Goal: Transaction & Acquisition: Subscribe to service/newsletter

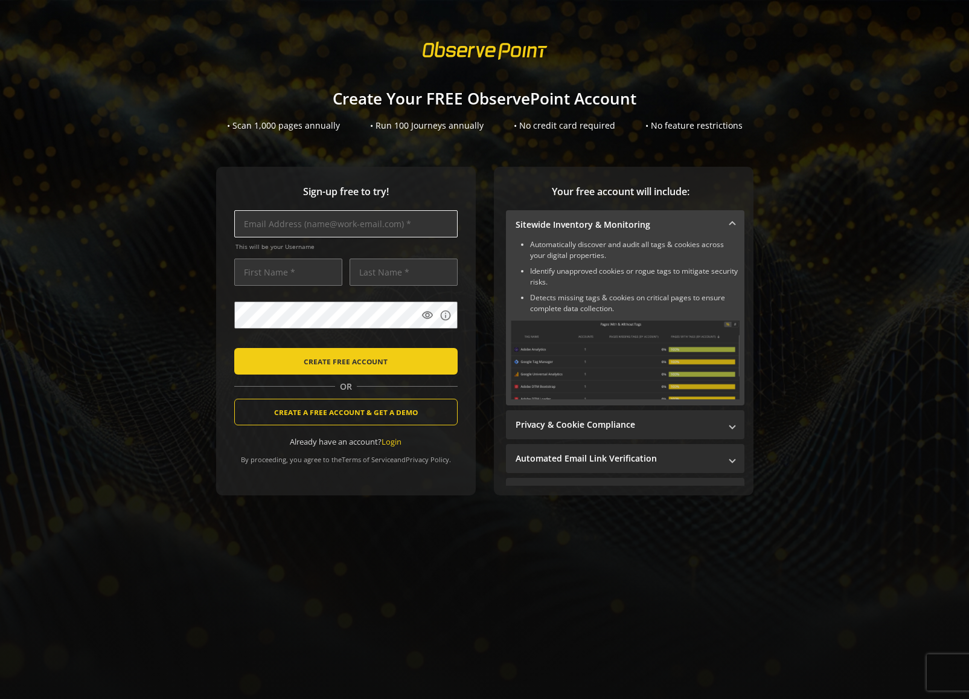
click at [351, 225] on input "text" at bounding box center [345, 223] width 223 height 27
type input "[PERSON_NAME][EMAIL_ADDRESS][PERSON_NAME][DOMAIN_NAME]"
type input "Jasg"
type input "Ateson"
click at [356, 223] on input "text" at bounding box center [345, 223] width 223 height 27
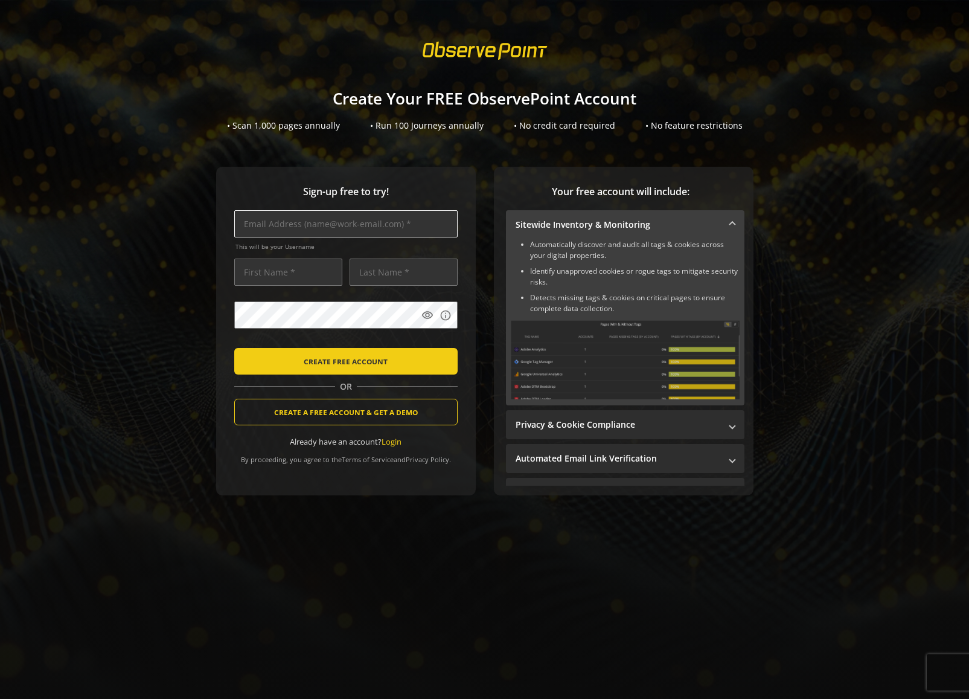
type input "[PERSON_NAME][EMAIL_ADDRESS][PERSON_NAME][DOMAIN_NAME]"
type input "Jasg"
type input "Ateson"
drag, startPoint x: 324, startPoint y: 221, endPoint x: 330, endPoint y: 223, distance: 6.5
click at [323, 221] on input "[PERSON_NAME][EMAIL_ADDRESS][PERSON_NAME][DOMAIN_NAME]" at bounding box center [345, 223] width 223 height 27
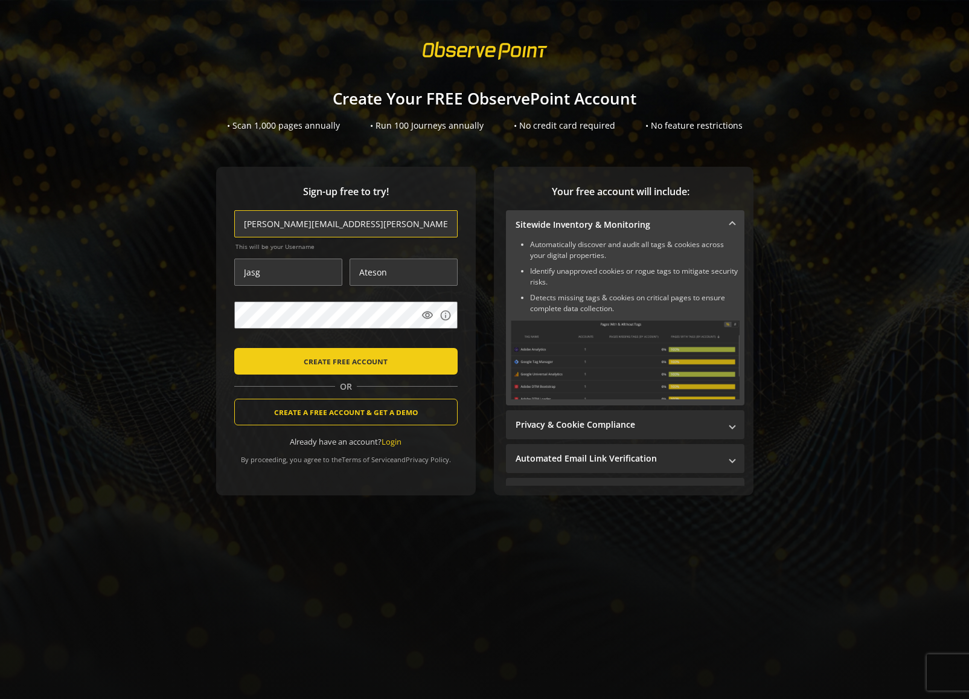
type input "jason.brinkle+free001@observepoint.com"
click at [423, 315] on mat-icon "visibility" at bounding box center [428, 315] width 12 height 12
click at [423, 315] on mat-icon "visibility_off" at bounding box center [428, 315] width 12 height 12
click at [346, 361] on span "CREATE FREE ACCOUNT" at bounding box center [346, 361] width 84 height 22
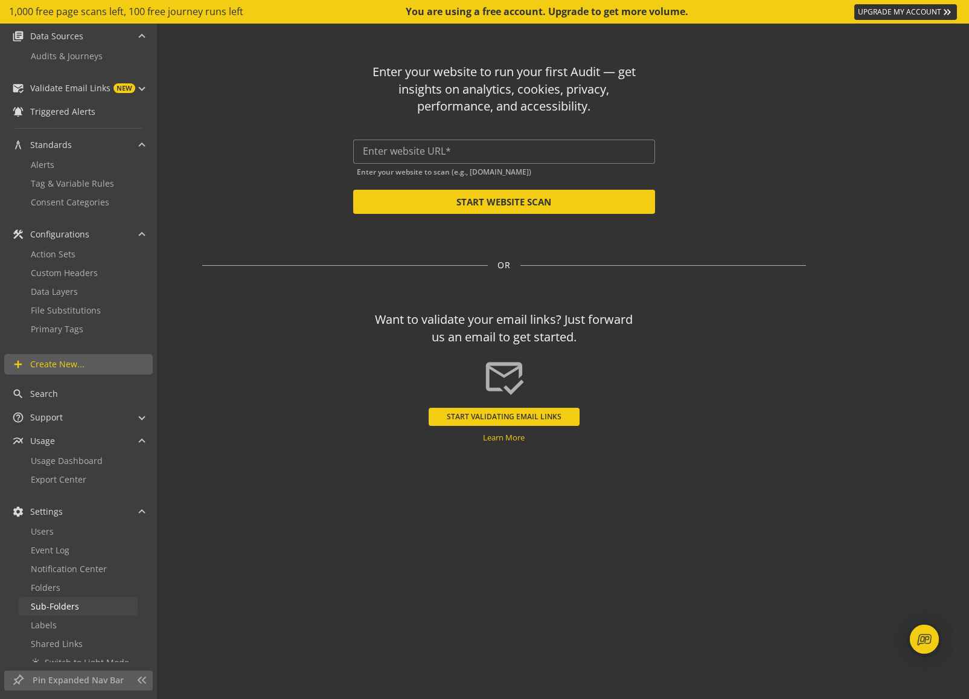
scroll to position [111, 0]
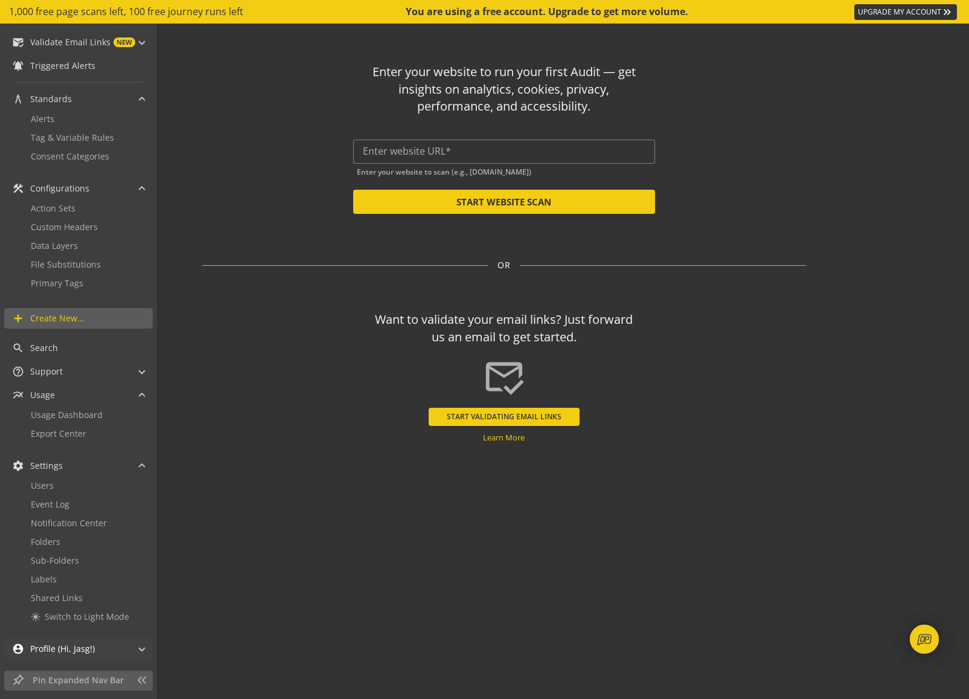
click at [65, 646] on span "Profile (Hi, Jasg!)" at bounding box center [62, 649] width 65 height 12
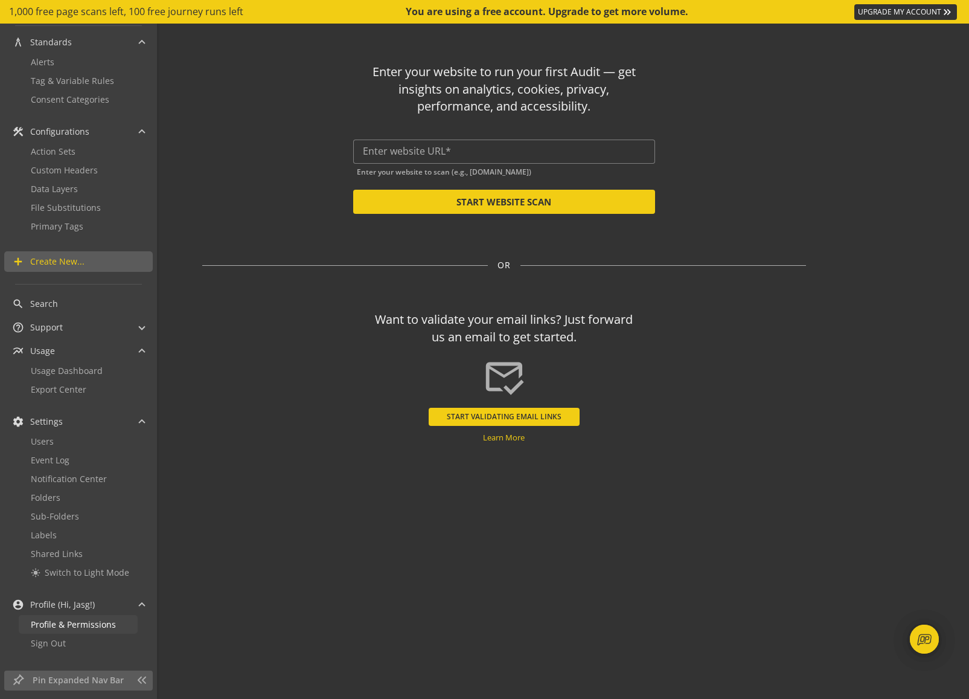
scroll to position [171, 0]
click at [61, 639] on span "Sign Out" at bounding box center [48, 639] width 35 height 11
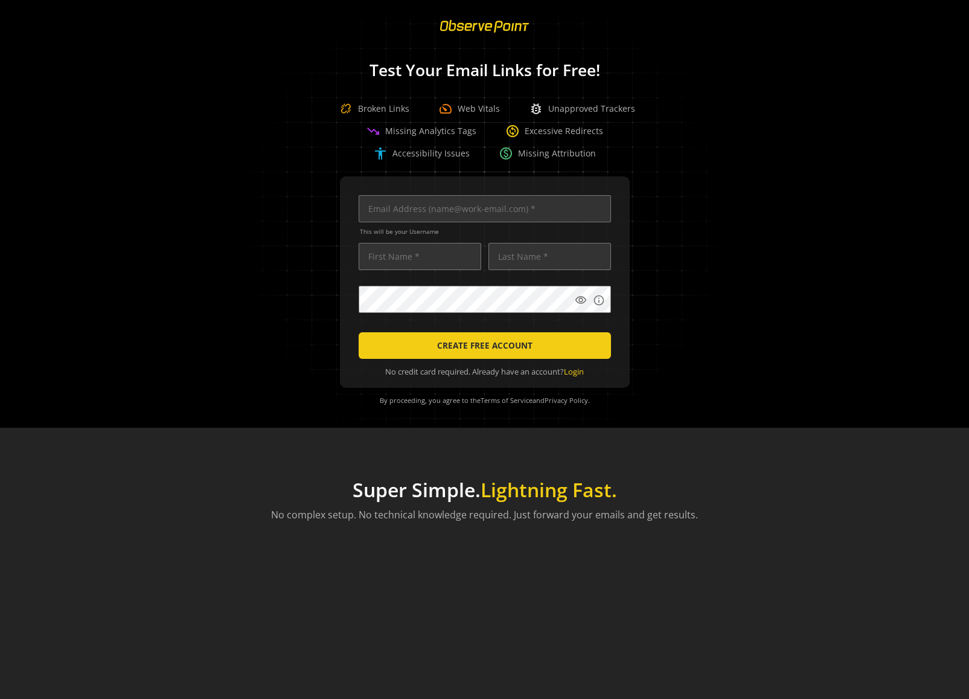
scroll to position [0, 3938]
click at [422, 213] on input "text" at bounding box center [485, 208] width 252 height 27
type input "[PERSON_NAME][EMAIL_ADDRESS][PERSON_NAME][DOMAIN_NAME]"
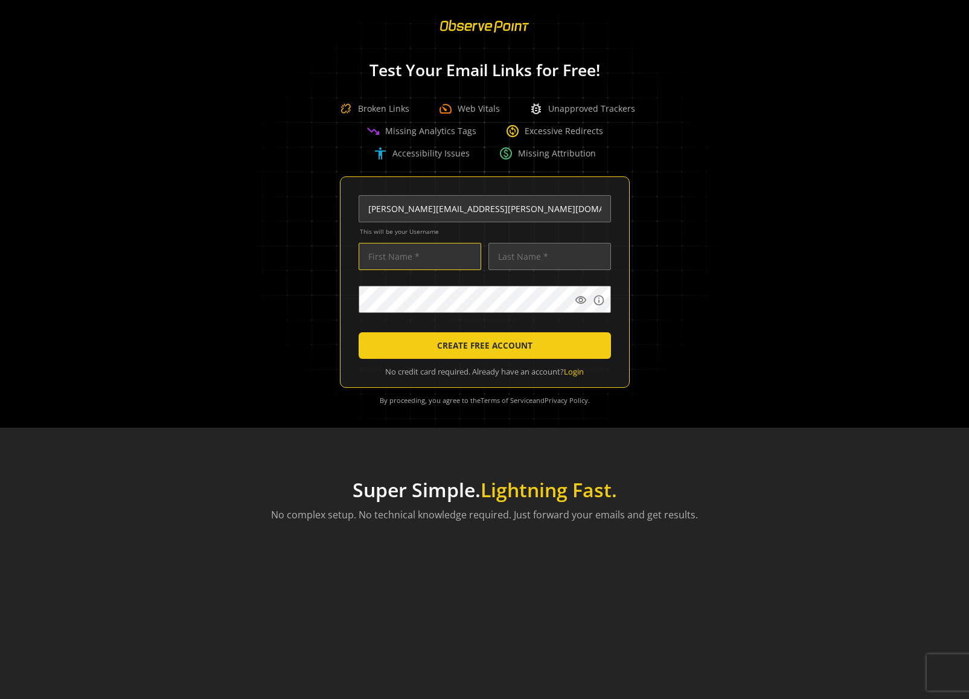
type input "Jasg"
type input "Ateson"
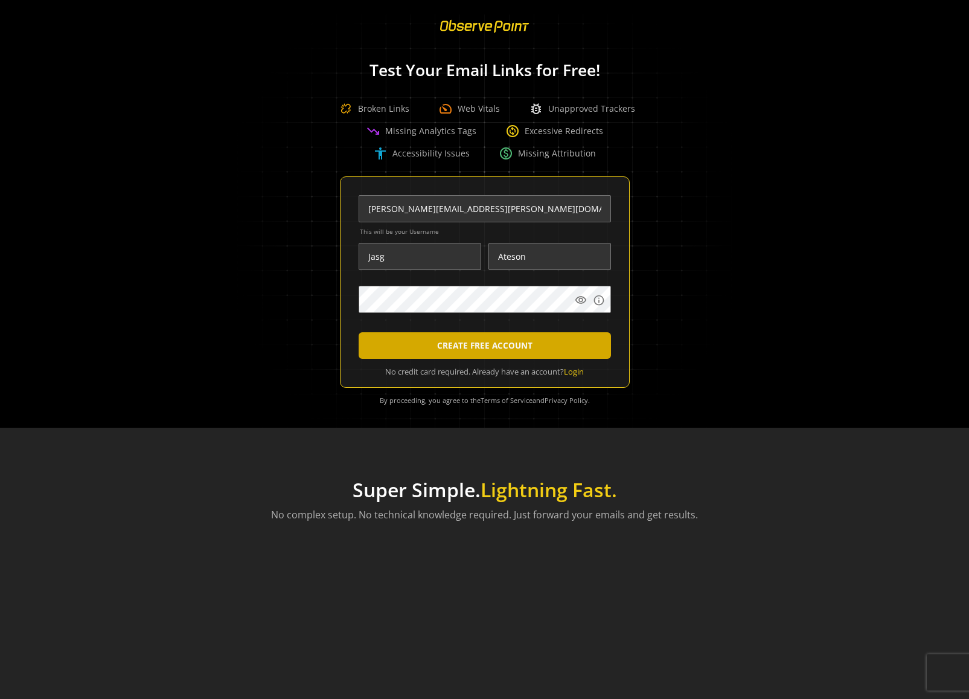
click at [501, 343] on span "CREATE FREE ACCOUNT" at bounding box center [484, 346] width 95 height 22
